Goal: Transaction & Acquisition: Purchase product/service

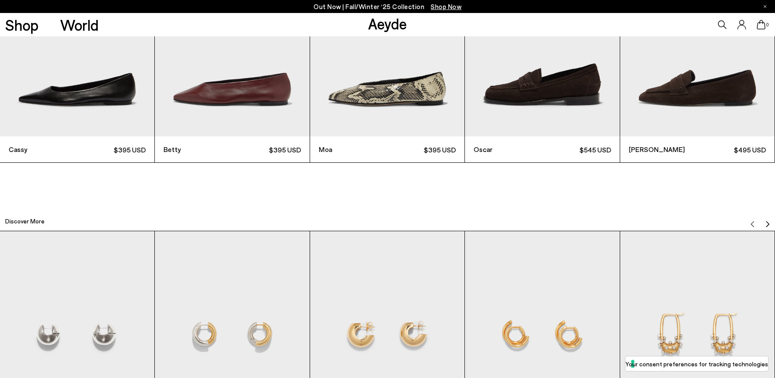
scroll to position [2577, 0]
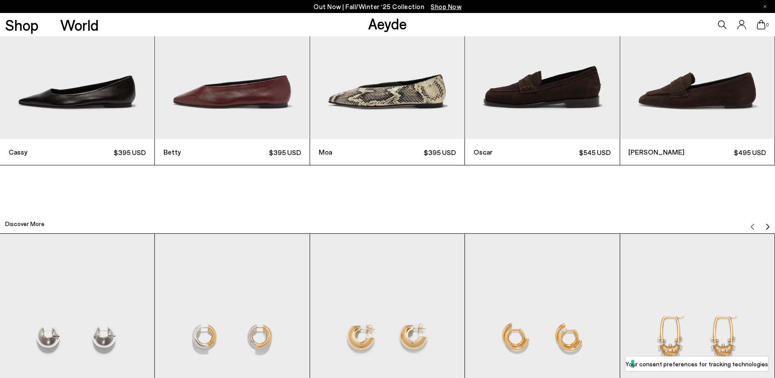
click at [547, 127] on img "4 / 12" at bounding box center [542, 36] width 154 height 206
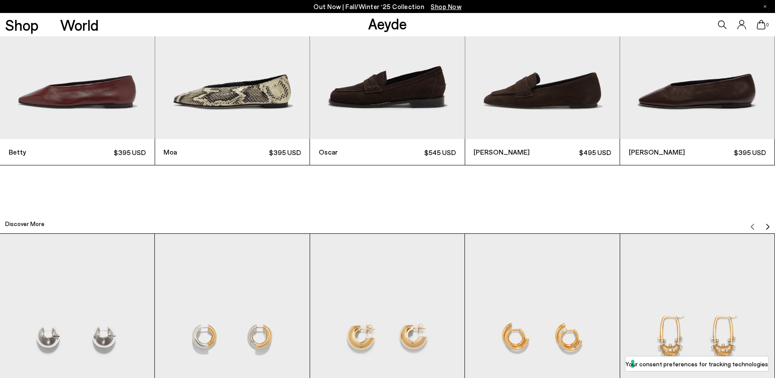
click at [405, 102] on img "4 / 12" at bounding box center [387, 36] width 154 height 206
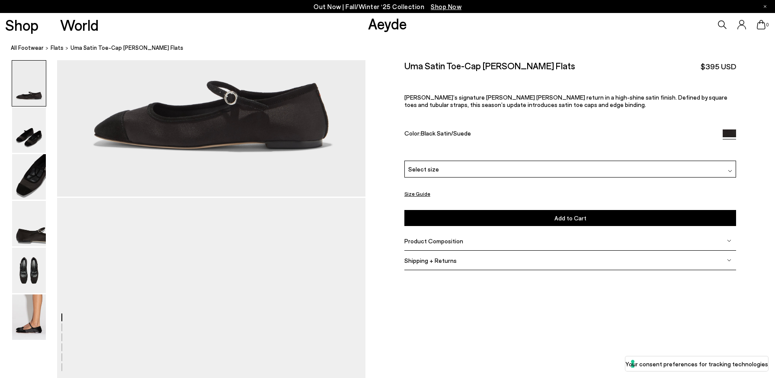
scroll to position [178, 0]
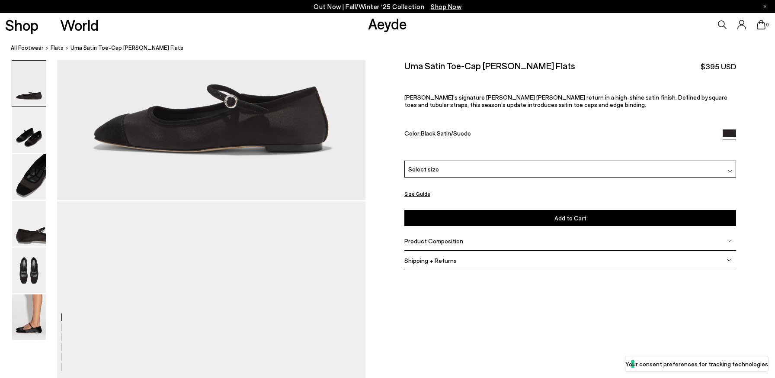
click at [427, 244] on span "Product Composition" at bounding box center [434, 240] width 59 height 7
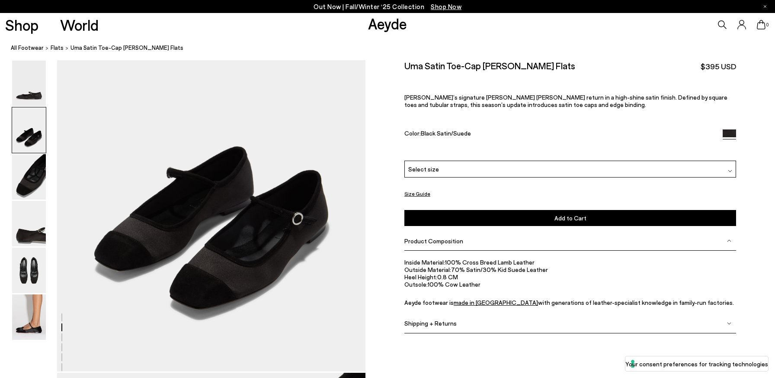
scroll to position [428, 0]
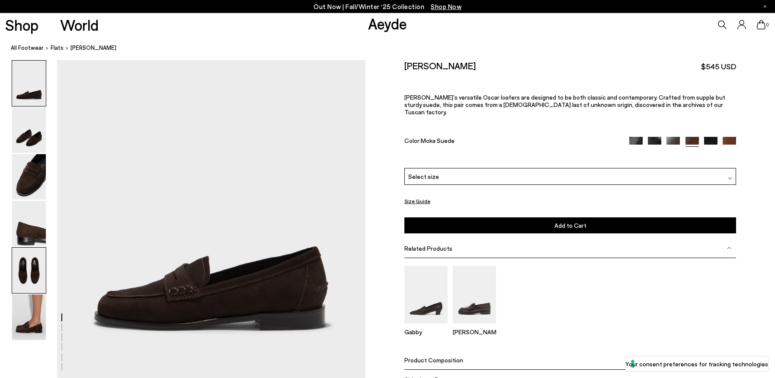
click at [33, 270] on img at bounding box center [29, 269] width 34 height 45
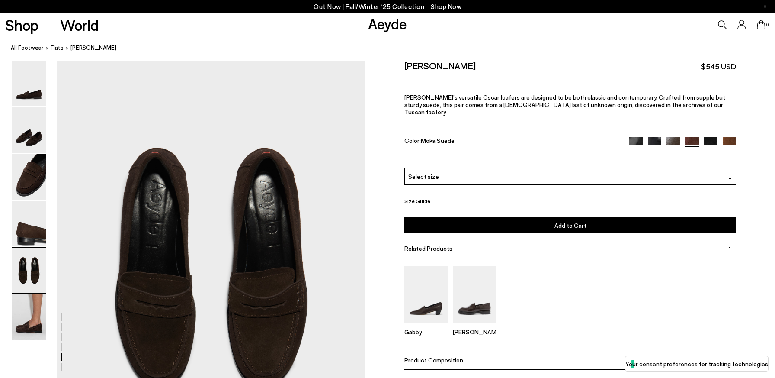
scroll to position [1558, 0]
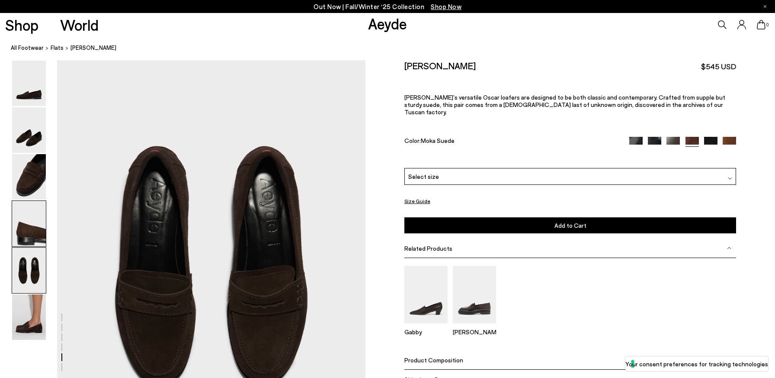
click at [26, 237] on img at bounding box center [29, 223] width 34 height 45
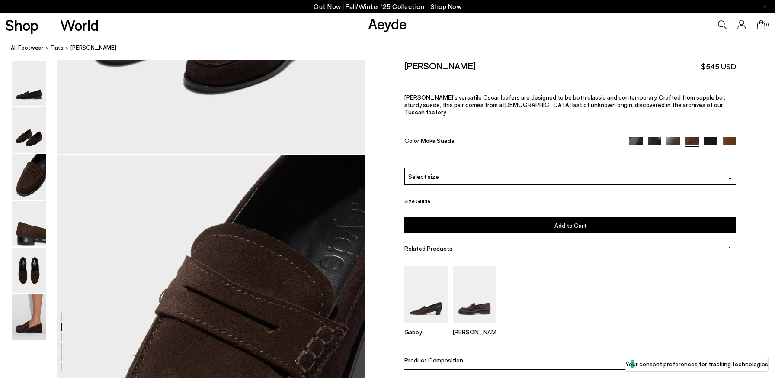
scroll to position [819, 0]
